Goal: Task Accomplishment & Management: Manage account settings

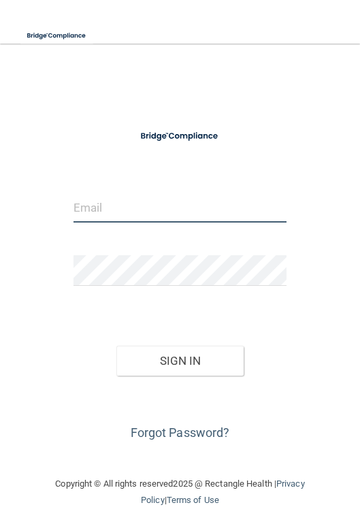
click at [139, 216] on input "email" at bounding box center [179, 207] width 213 height 31
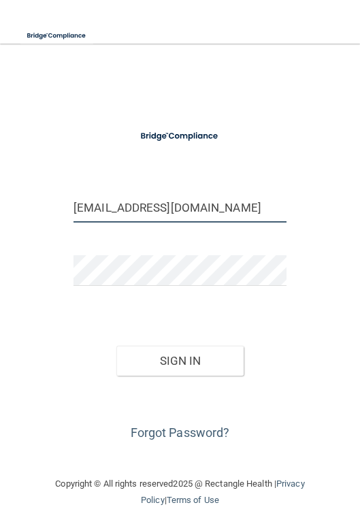
type input "[EMAIL_ADDRESS][DOMAIN_NAME]"
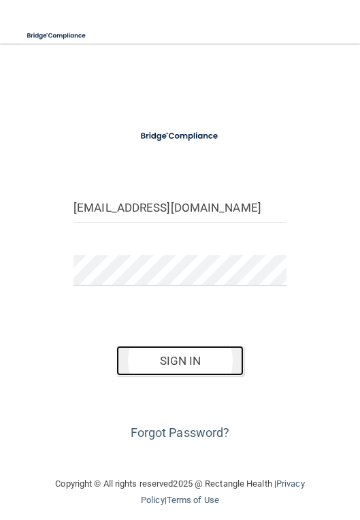
click at [150, 352] on button "Sign In" at bounding box center [180, 361] width 128 height 30
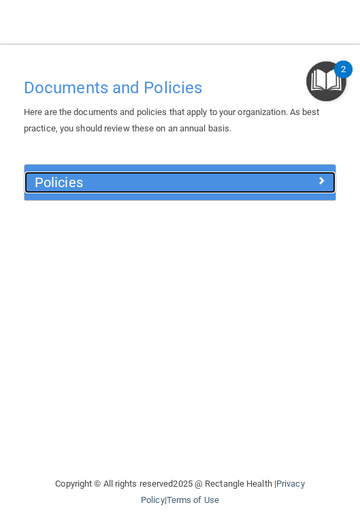
click at [197, 186] on h5 "Policies" at bounding box center [141, 182] width 213 height 15
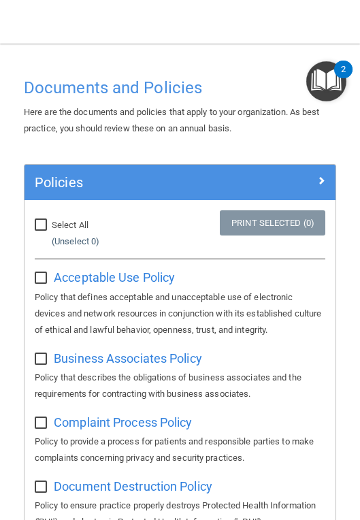
click at [44, 228] on input "Select All (Unselect 0) Unselect All" at bounding box center [43, 225] width 16 height 11
checkbox input "true"
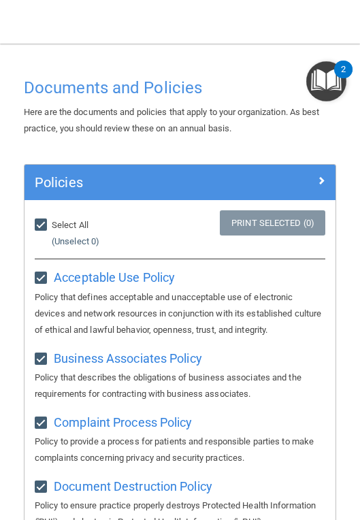
checkbox input "true"
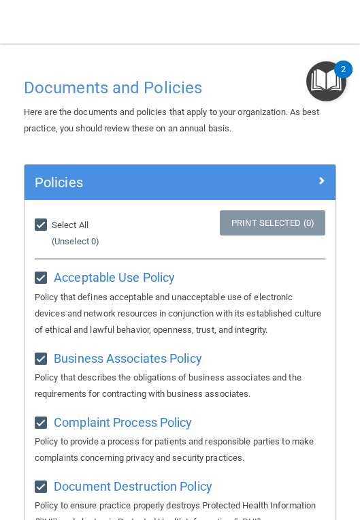
checkbox input "true"
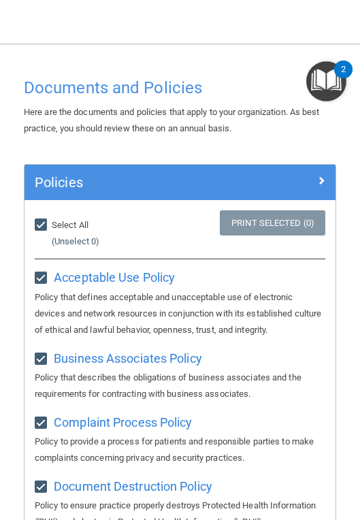
checkbox input "true"
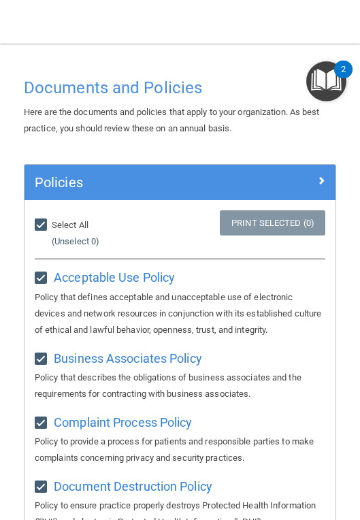
checkbox input "true"
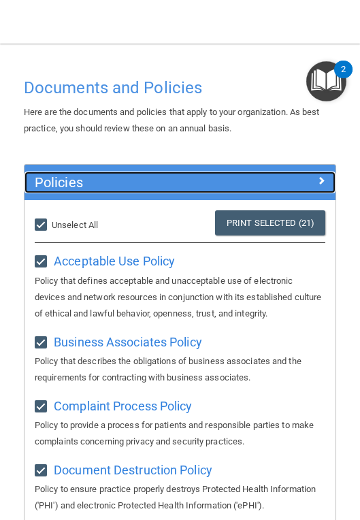
click at [317, 188] on span at bounding box center [321, 180] width 8 height 16
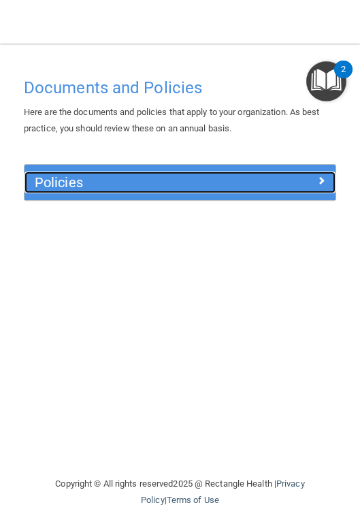
click at [317, 188] on span at bounding box center [321, 180] width 8 height 16
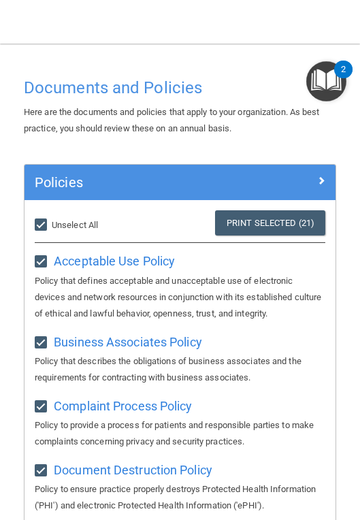
click at [328, 88] on img "Open Resource Center, 2 new notifications" at bounding box center [326, 81] width 40 height 40
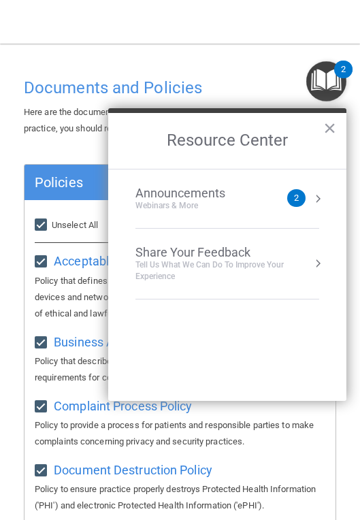
click at [242, 201] on div "Webinars & More" at bounding box center [193, 206] width 117 height 12
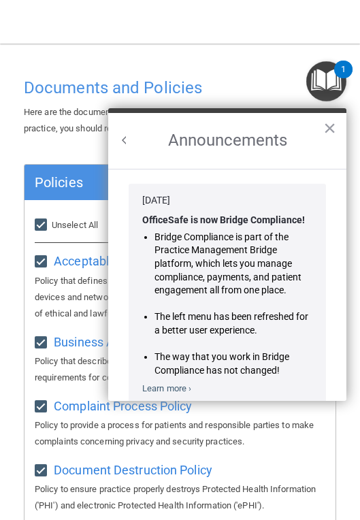
scroll to position [210, 0]
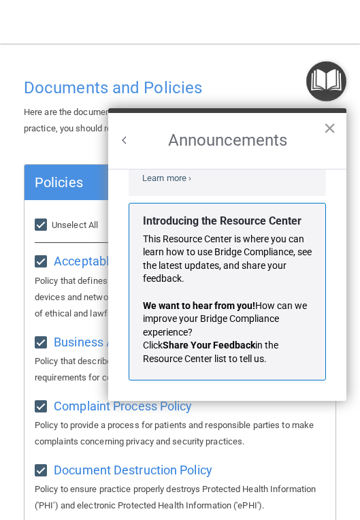
click at [332, 127] on button "×" at bounding box center [329, 128] width 13 height 22
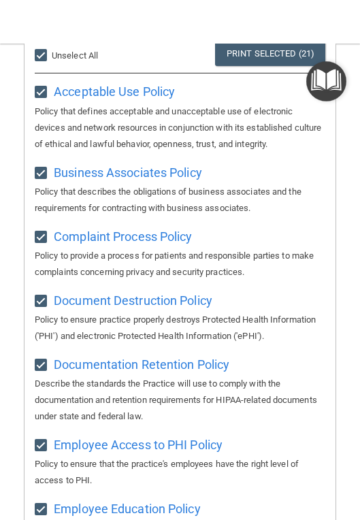
scroll to position [0, 0]
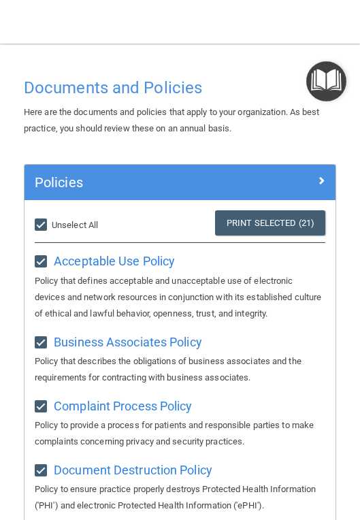
click at [41, 224] on input "Select All (Unselect 21) Unselect All" at bounding box center [43, 225] width 16 height 11
checkbox input "false"
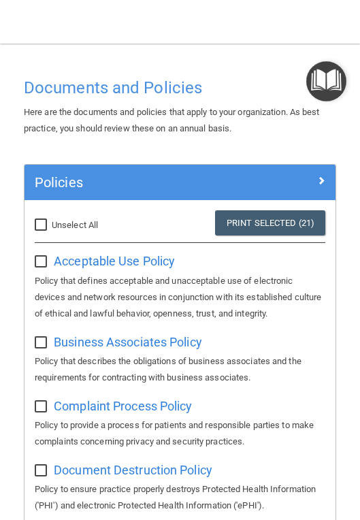
checkbox input "false"
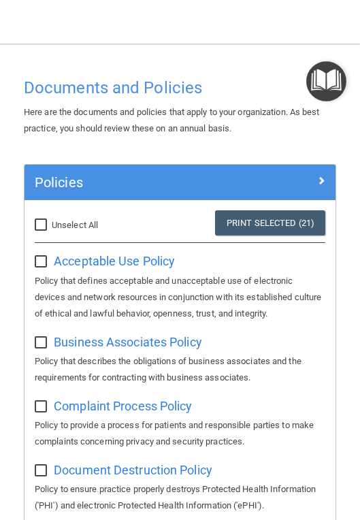
checkbox input "false"
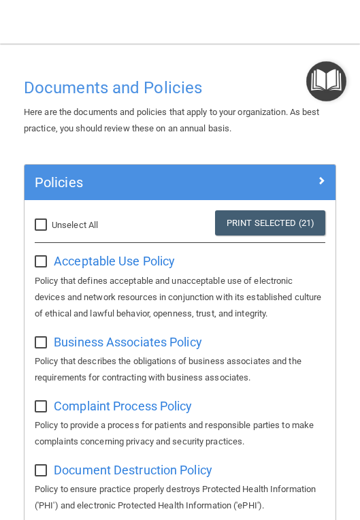
checkbox input "false"
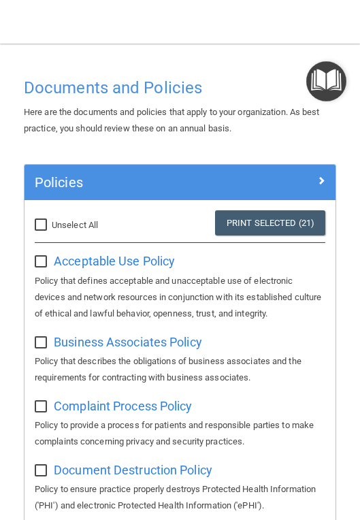
checkbox input "false"
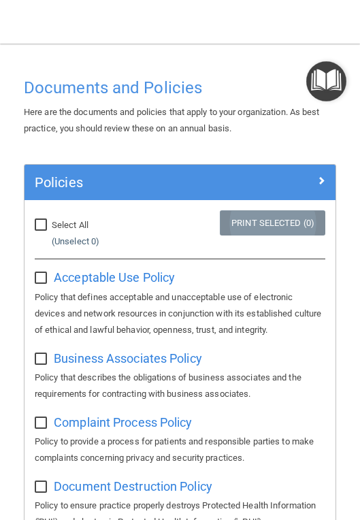
click at [261, 229] on link "Print Selected (0)" at bounding box center [272, 222] width 105 height 25
click at [144, 96] on h4 "Documents and Policies" at bounding box center [180, 88] width 312 height 18
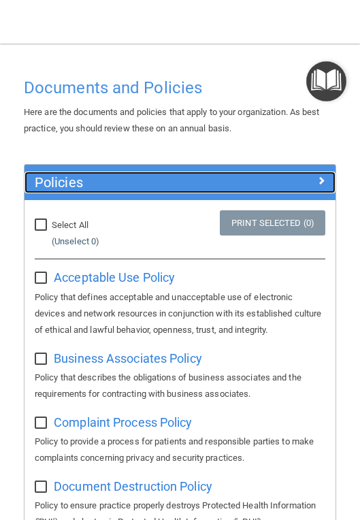
click at [248, 181] on div "Policies" at bounding box center [140, 182] width 233 height 22
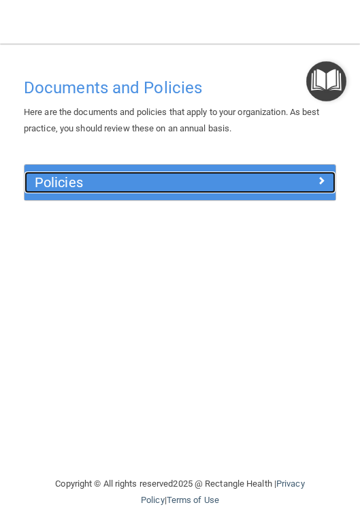
click at [248, 181] on div "Policies" at bounding box center [140, 182] width 233 height 22
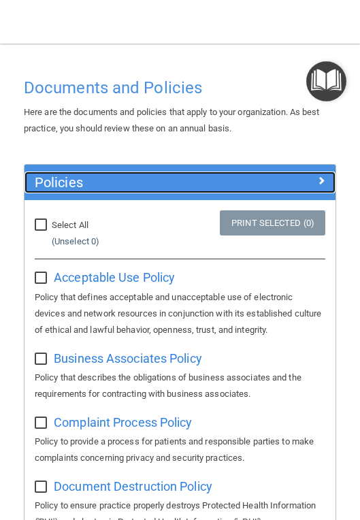
click at [248, 181] on div "Policies" at bounding box center [140, 182] width 233 height 22
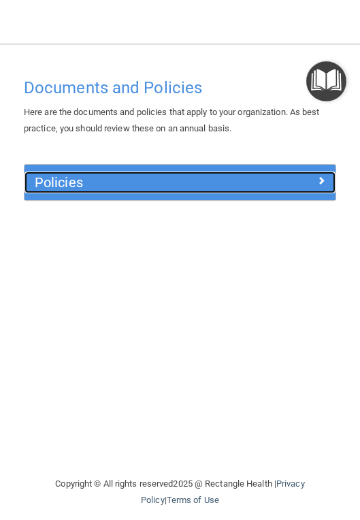
click at [248, 181] on div "Policies" at bounding box center [140, 182] width 233 height 22
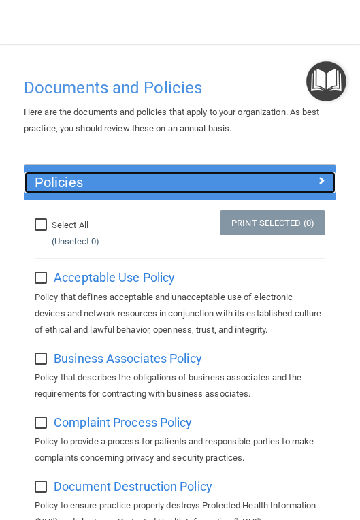
click at [248, 181] on div "Policies" at bounding box center [140, 182] width 233 height 22
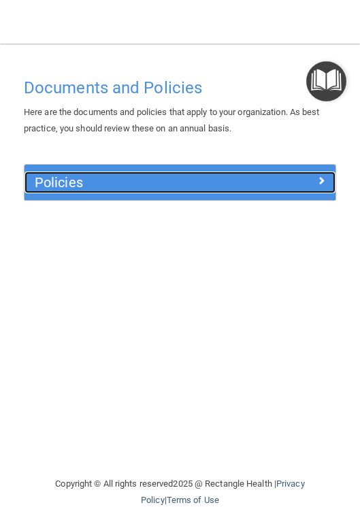
click at [248, 181] on div "Policies" at bounding box center [140, 182] width 233 height 22
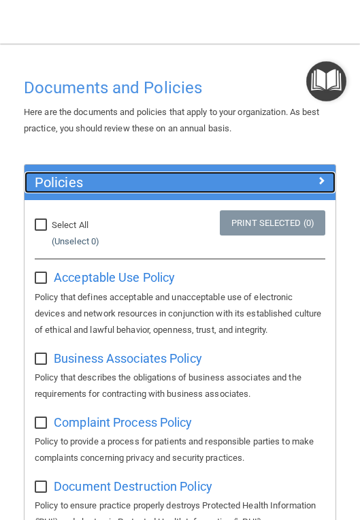
click at [248, 181] on div "Policies" at bounding box center [140, 182] width 233 height 22
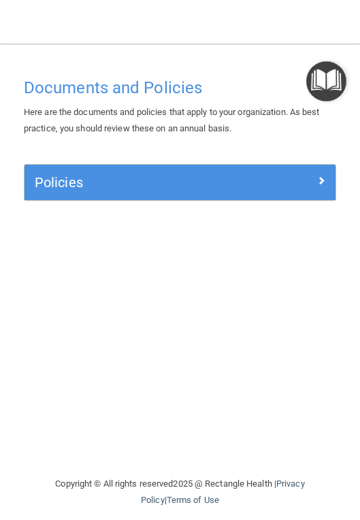
drag, startPoint x: 248, startPoint y: 181, endPoint x: 291, endPoint y: 0, distance: 186.0
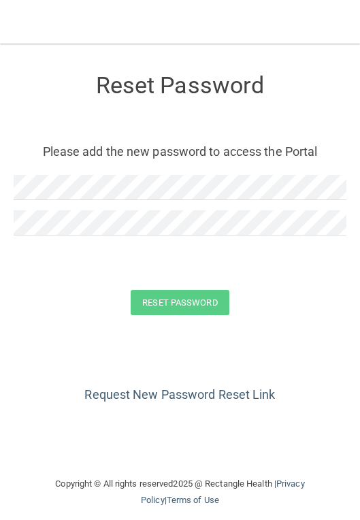
click at [158, 203] on div at bounding box center [180, 192] width 333 height 35
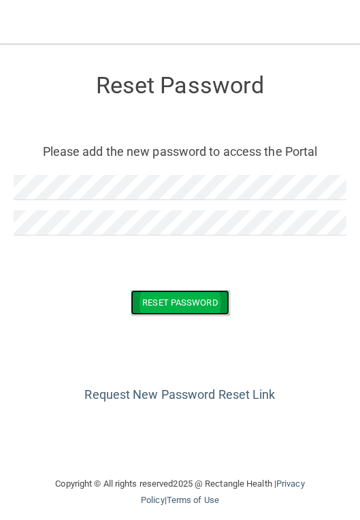
click at [167, 294] on button "Reset Password" at bounding box center [180, 302] width 98 height 25
click at [263, 336] on form "Reset Password Please add the new password to access the Portal Reset Password …" at bounding box center [180, 197] width 333 height 280
click at [220, 307] on button "Reset Password" at bounding box center [180, 302] width 98 height 25
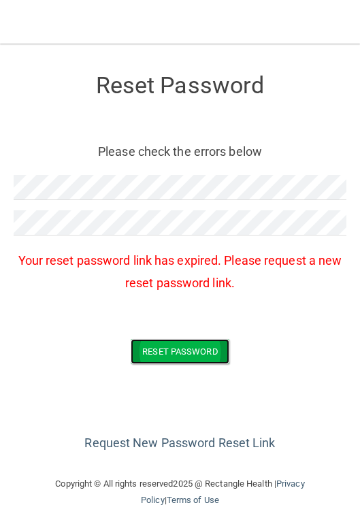
click at [131, 339] on button "Reset Password" at bounding box center [180, 351] width 98 height 25
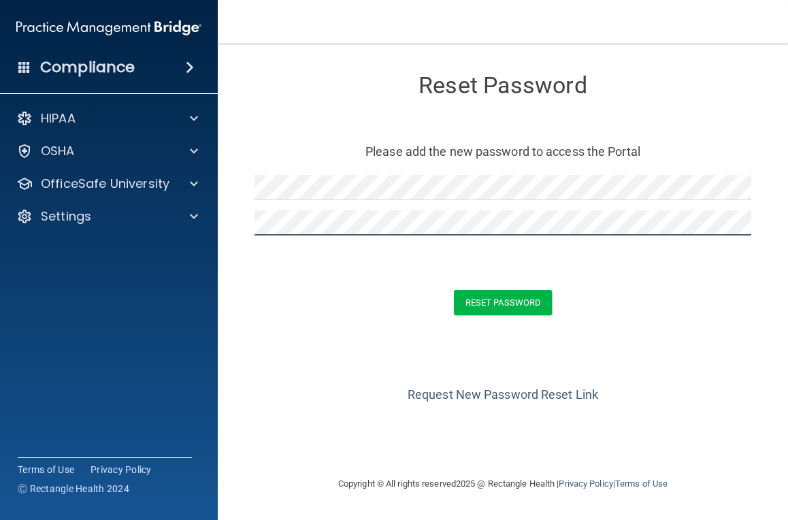
click at [454, 290] on button "Reset Password" at bounding box center [503, 302] width 98 height 25
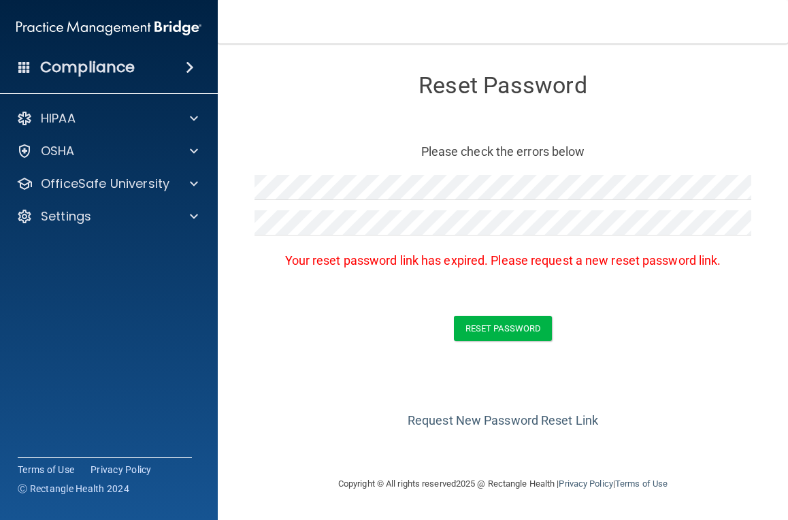
click at [565, 292] on form "Reset Password Please check the errors below Your reset password link has expir…" at bounding box center [503, 210] width 516 height 307
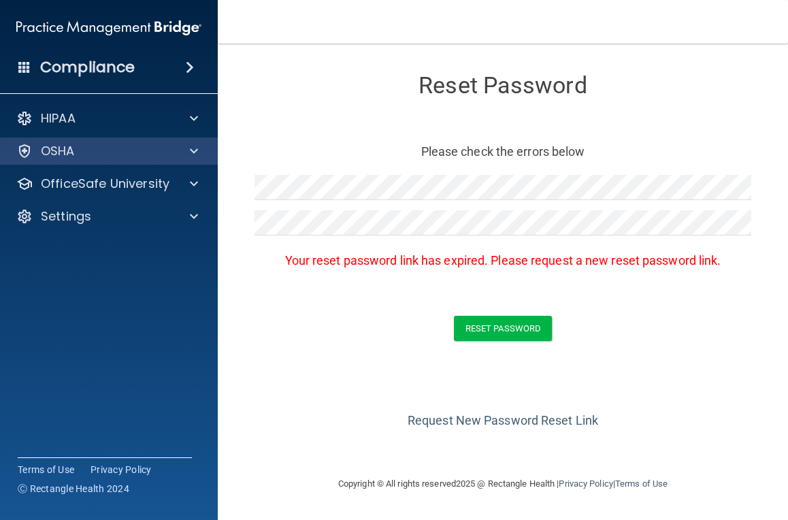
click at [148, 141] on div "OSHA" at bounding box center [109, 150] width 218 height 27
click at [148, 152] on div "OSHA" at bounding box center [90, 151] width 169 height 16
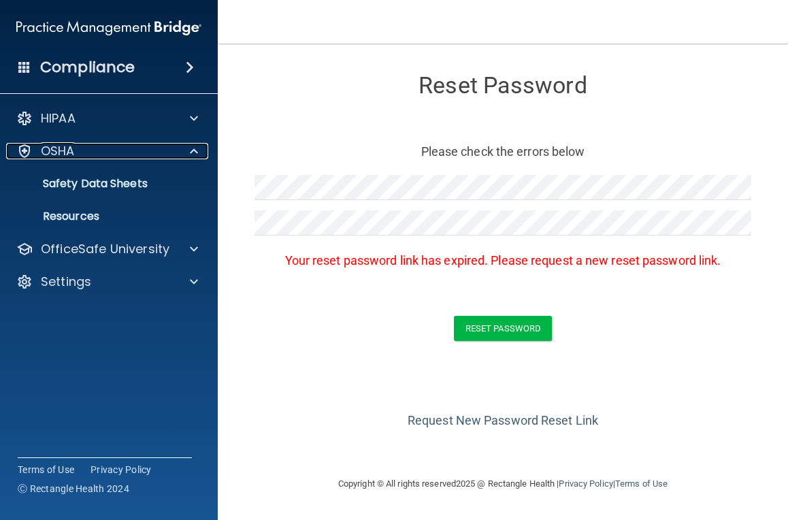
click at [16, 143] on link "OSHA" at bounding box center [107, 151] width 182 height 16
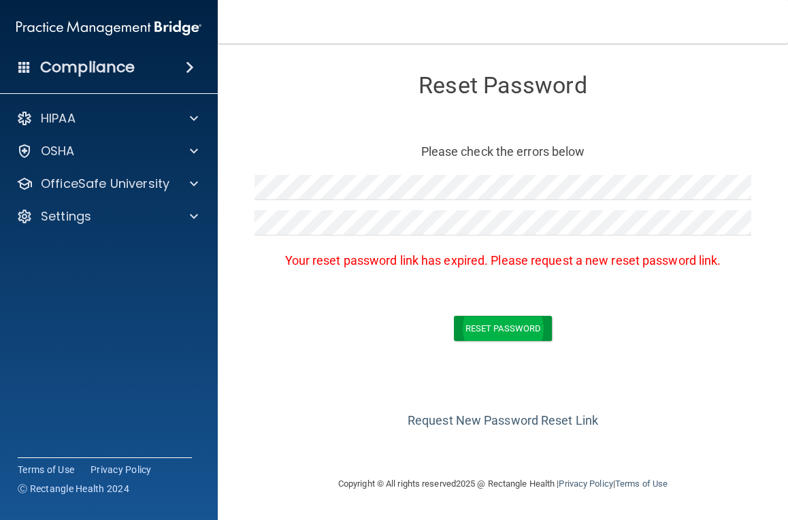
click at [492, 324] on button "Reset Password" at bounding box center [503, 328] width 98 height 25
click at [484, 421] on link "Request New Password Reset Link" at bounding box center [502, 420] width 190 height 14
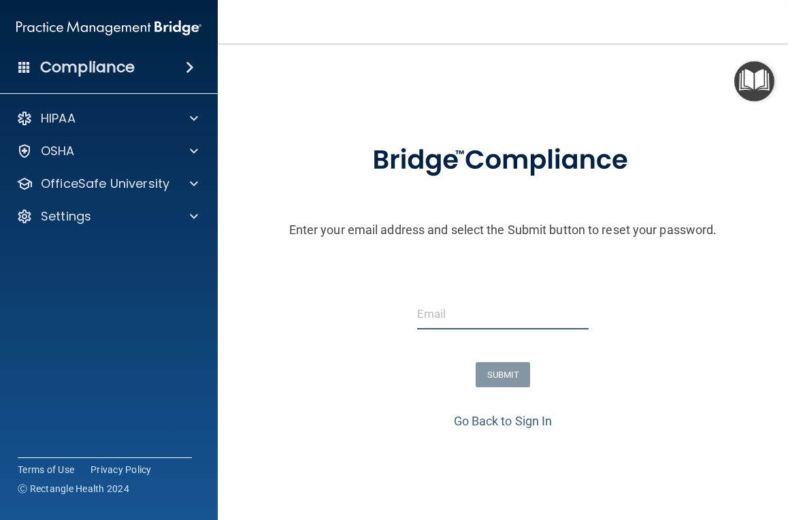
click at [494, 319] on input "email" at bounding box center [503, 314] width 172 height 31
type input "[EMAIL_ADDRESS][DOMAIN_NAME]"
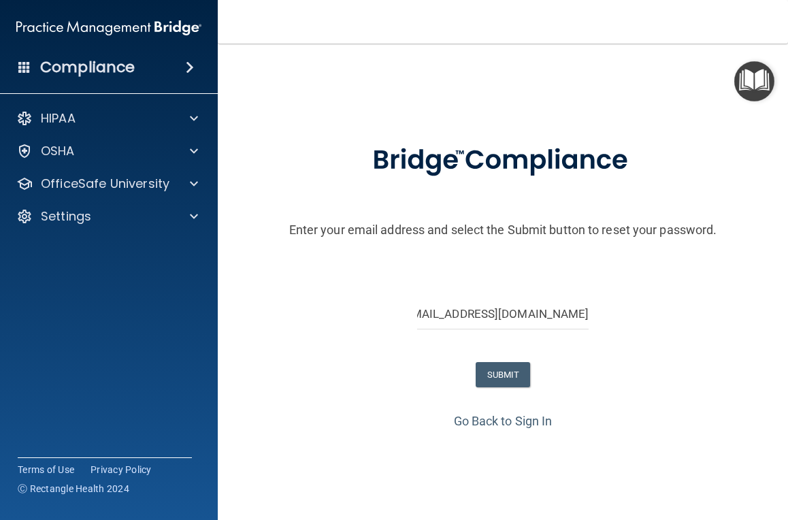
scroll to position [0, 0]
click at [630, 284] on form "Enter your email address and select the Submit button to reset your password. s…" at bounding box center [502, 267] width 556 height 284
click at [512, 369] on button "SUBMIT" at bounding box center [502, 374] width 55 height 25
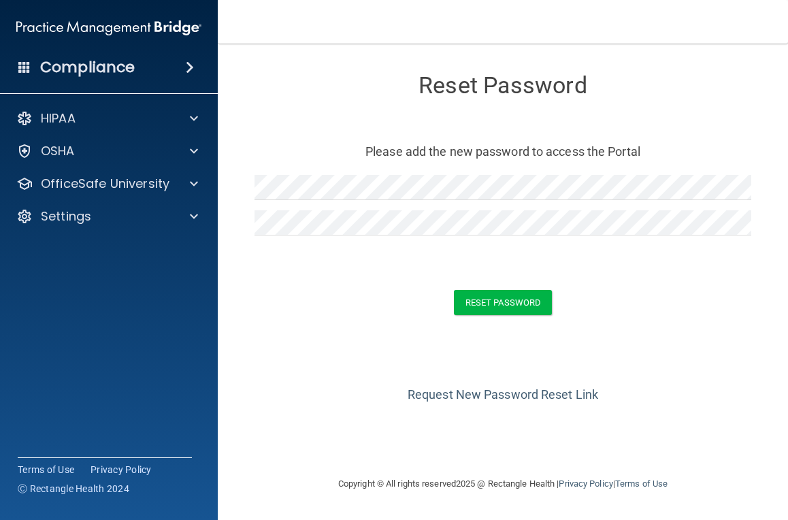
click at [575, 259] on form "Reset Password Please add the new password to access the Portal Reset Password …" at bounding box center [503, 197] width 516 height 280
click at [504, 297] on button "Reset Password" at bounding box center [503, 302] width 98 height 25
click at [571, 265] on form "Reset Password Please add the new password to access the Portal Reset Password …" at bounding box center [503, 197] width 516 height 280
click at [519, 297] on button "Reset Password" at bounding box center [503, 302] width 98 height 25
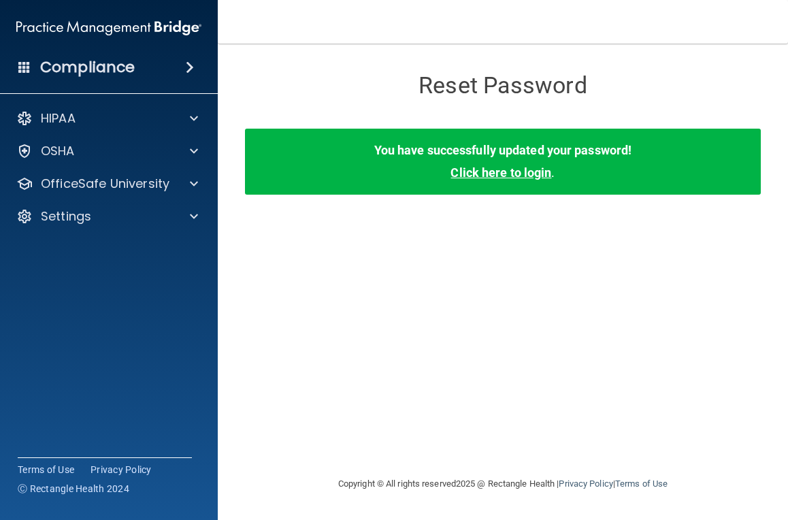
click at [502, 178] on link "Click here to login" at bounding box center [500, 172] width 101 height 14
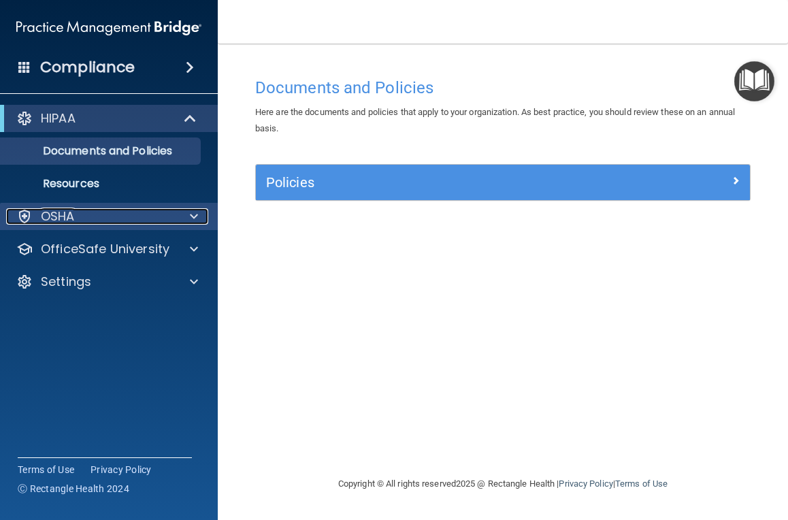
click at [138, 210] on div "OSHA" at bounding box center [90, 216] width 169 height 16
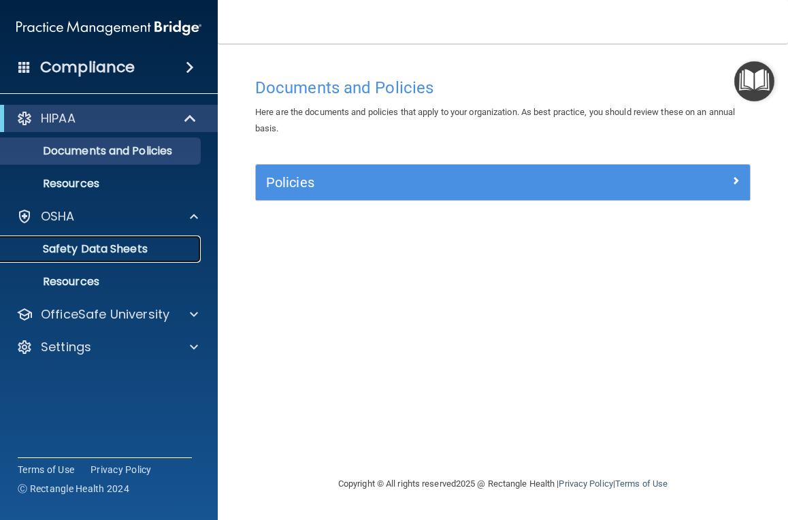
click at [141, 244] on p "Safety Data Sheets" at bounding box center [102, 249] width 186 height 14
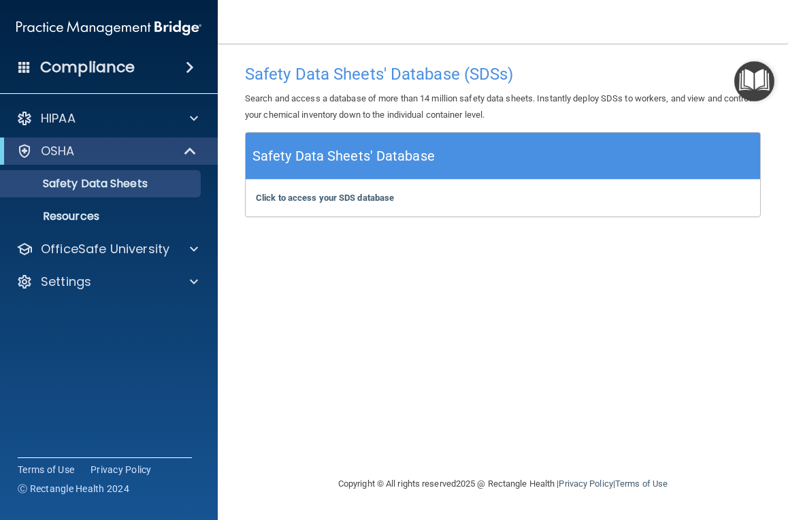
click at [324, 156] on h5 "Safety Data Sheets' Database" at bounding box center [343, 156] width 182 height 24
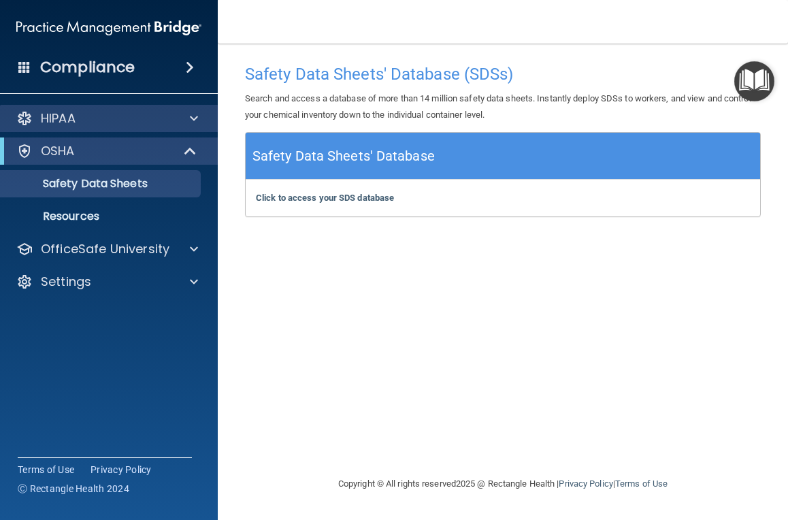
click at [149, 129] on div "HIPAA" at bounding box center [109, 118] width 218 height 27
click at [186, 121] on div at bounding box center [192, 118] width 34 height 16
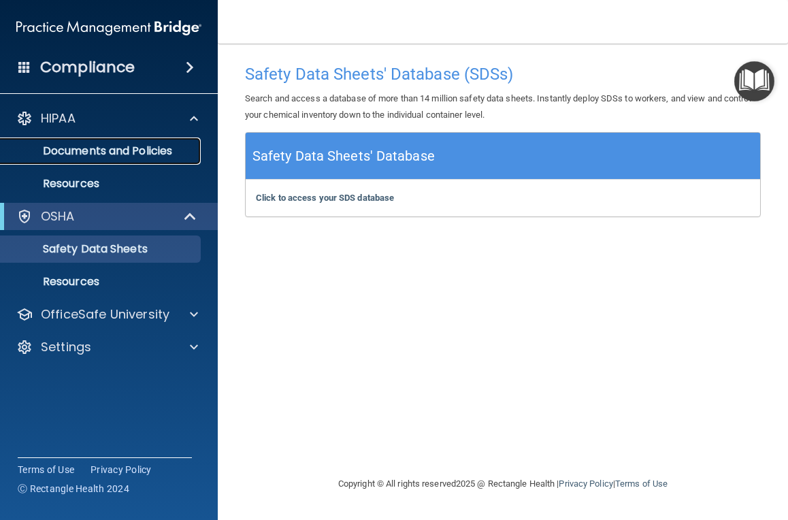
click at [153, 149] on p "Documents and Policies" at bounding box center [102, 151] width 186 height 14
